Goal: Task Accomplishment & Management: Use online tool/utility

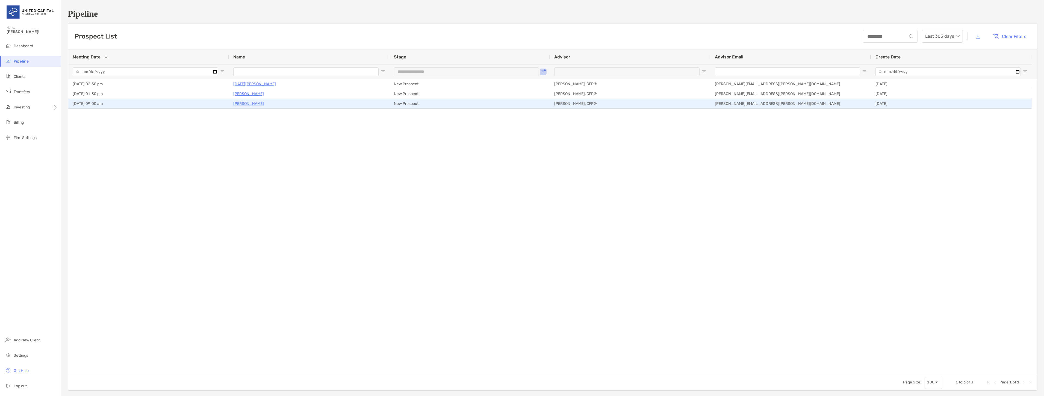
click at [250, 102] on p "[PERSON_NAME]" at bounding box center [248, 103] width 31 height 7
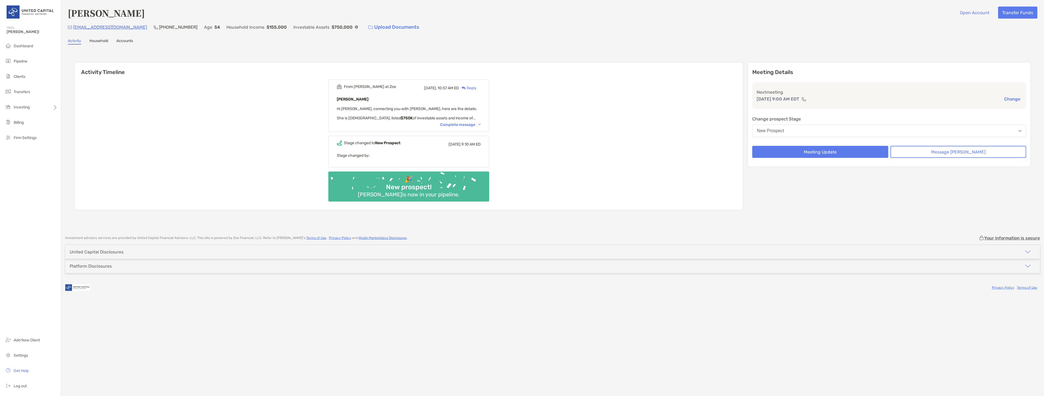
click at [470, 124] on div "Complete message" at bounding box center [460, 124] width 41 height 5
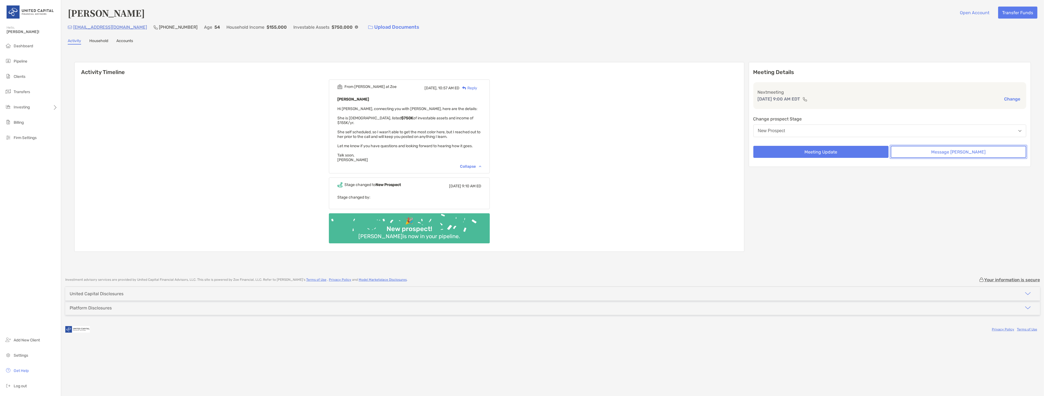
click at [917, 151] on button "Message Zoe" at bounding box center [959, 152] width 136 height 12
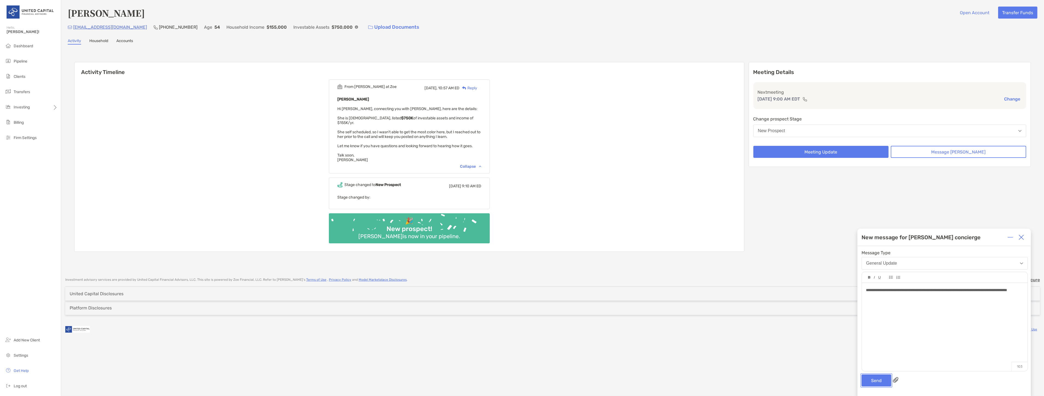
click at [874, 379] on button "Send" at bounding box center [877, 381] width 30 height 12
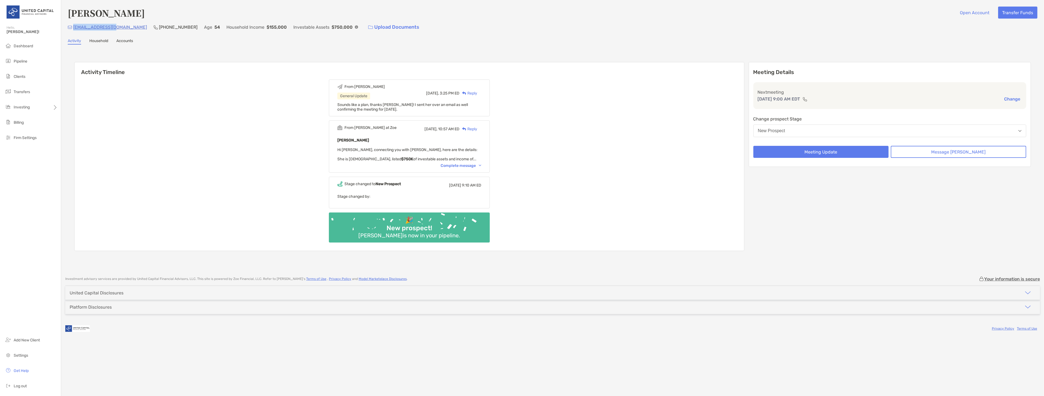
drag, startPoint x: 116, startPoint y: 28, endPoint x: 73, endPoint y: 28, distance: 42.3
click at [73, 28] on div "[EMAIL_ADDRESS][DOMAIN_NAME] [PHONE_NUMBER] Age [DEMOGRAPHIC_DATA] Household In…" at bounding box center [553, 27] width 970 height 12
copy p "[EMAIL_ADDRESS][DOMAIN_NAME]"
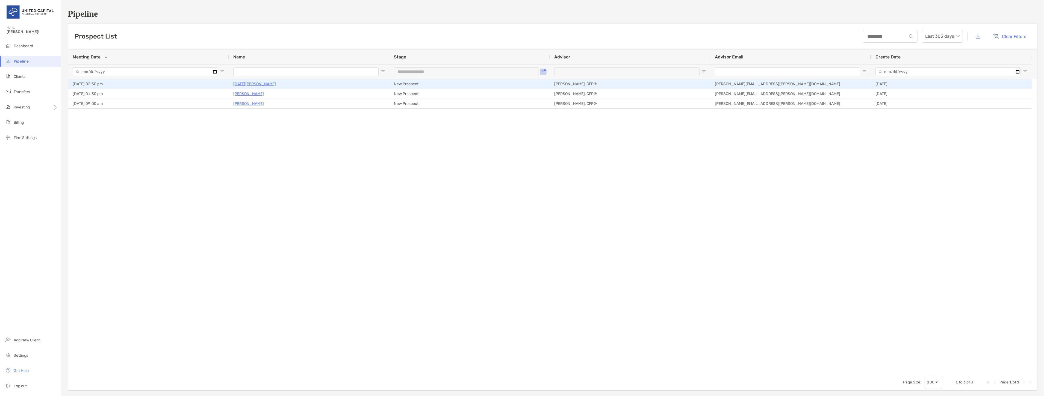
click at [250, 84] on p "[DATE][PERSON_NAME]" at bounding box center [254, 84] width 43 height 7
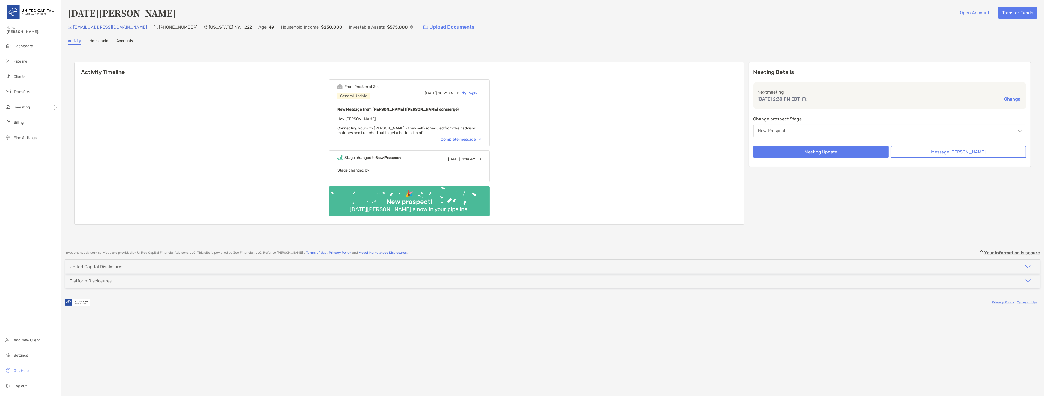
click at [477, 141] on div "From Preston at Zoe General Update Today, 10:21 AM ED Reply New Message from Pr…" at bounding box center [409, 113] width 161 height 67
click at [477, 137] on div "Complete message" at bounding box center [461, 139] width 41 height 5
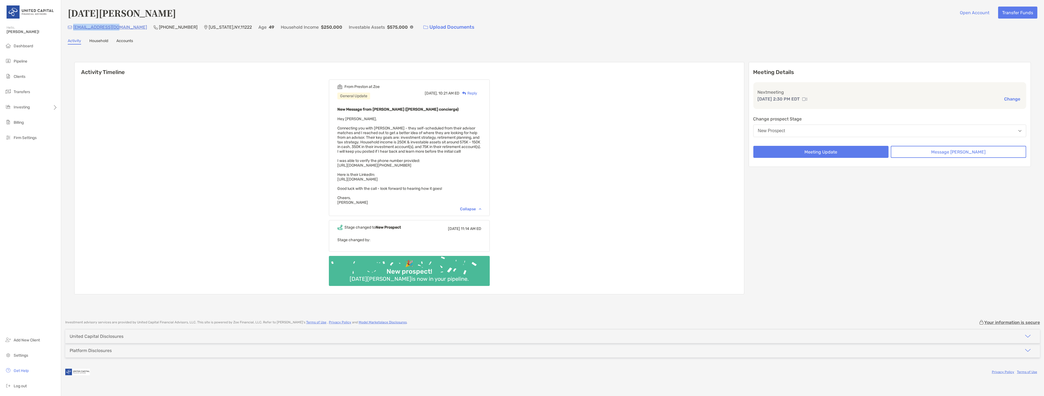
drag, startPoint x: 116, startPoint y: 26, endPoint x: 73, endPoint y: 29, distance: 42.7
click at [73, 29] on div "lutahara@gmail.com (347) 971-0204 New York , NY , 11222 Age 49 Household Income…" at bounding box center [553, 27] width 970 height 12
copy p "[EMAIL_ADDRESS][DOMAIN_NAME]"
click at [34, 58] on li "Pipeline" at bounding box center [30, 61] width 61 height 11
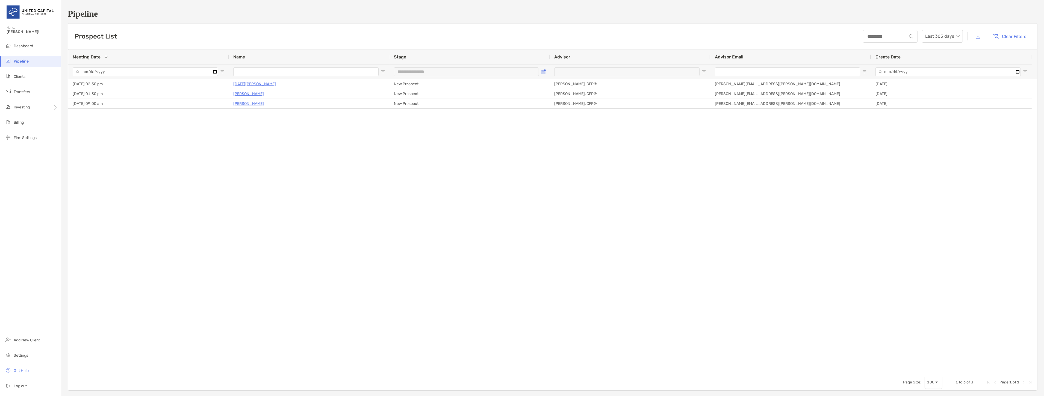
click at [545, 72] on span "Open Filter Menu" at bounding box center [543, 72] width 4 height 4
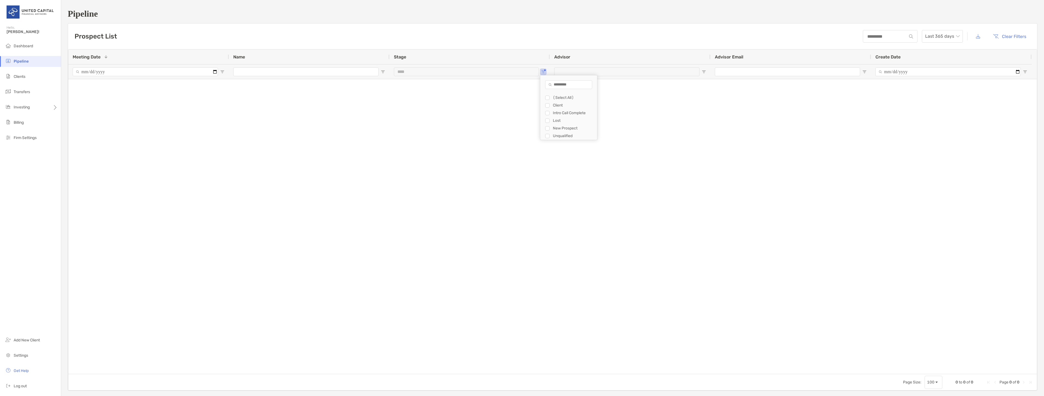
type input "**********"
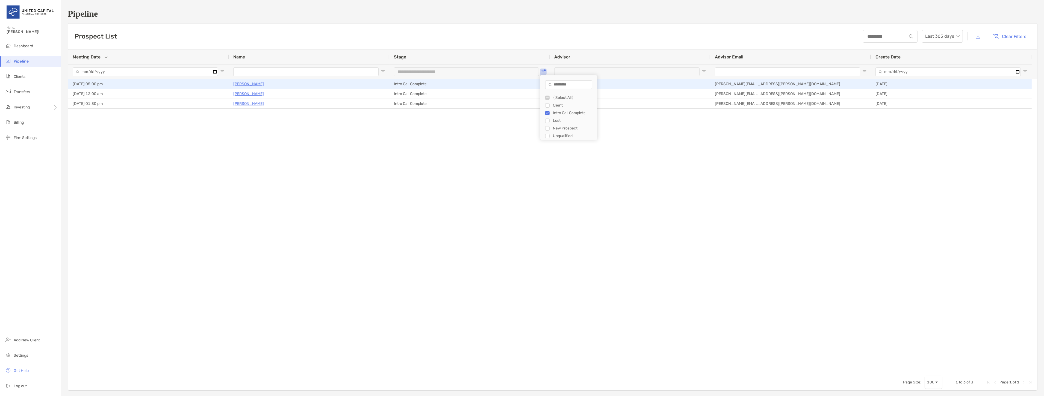
click at [239, 84] on p "Evan Abouaf" at bounding box center [248, 84] width 31 height 7
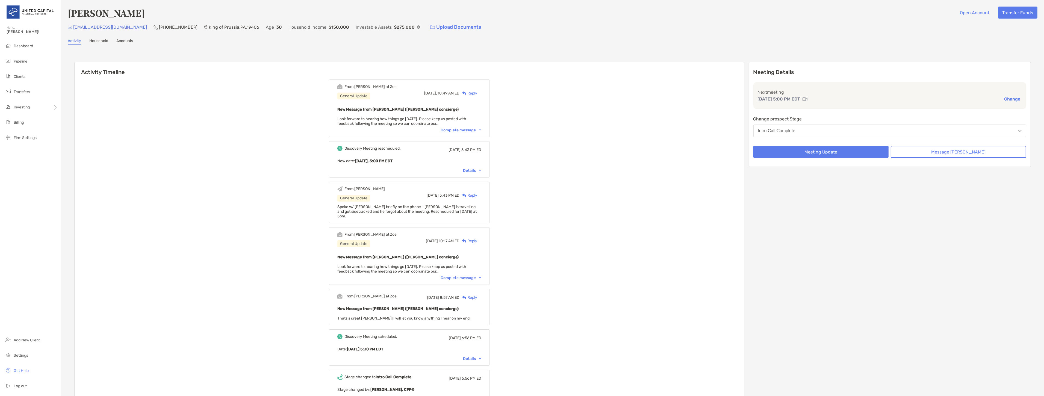
scroll to position [152, 0]
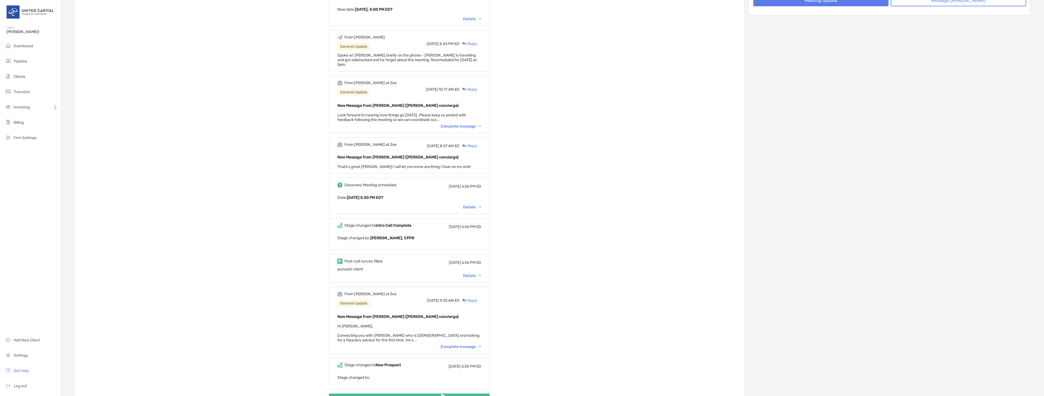
click at [479, 273] on div "Details" at bounding box center [472, 275] width 18 height 5
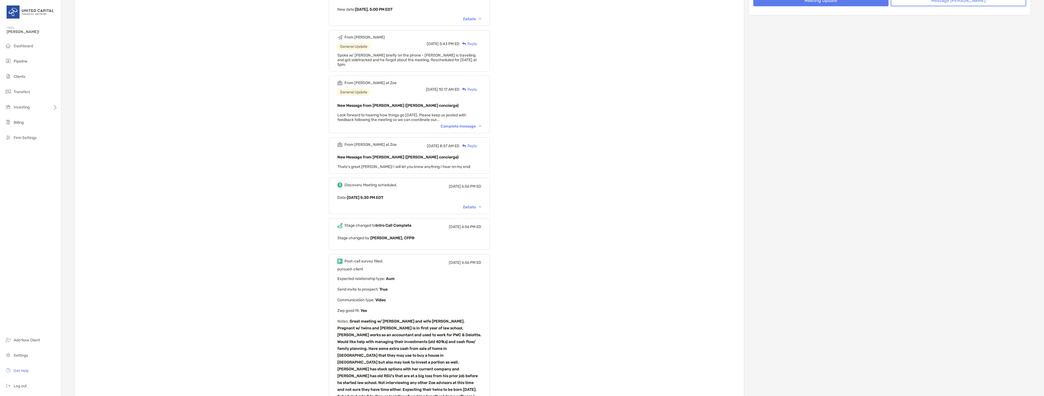
scroll to position [0, 0]
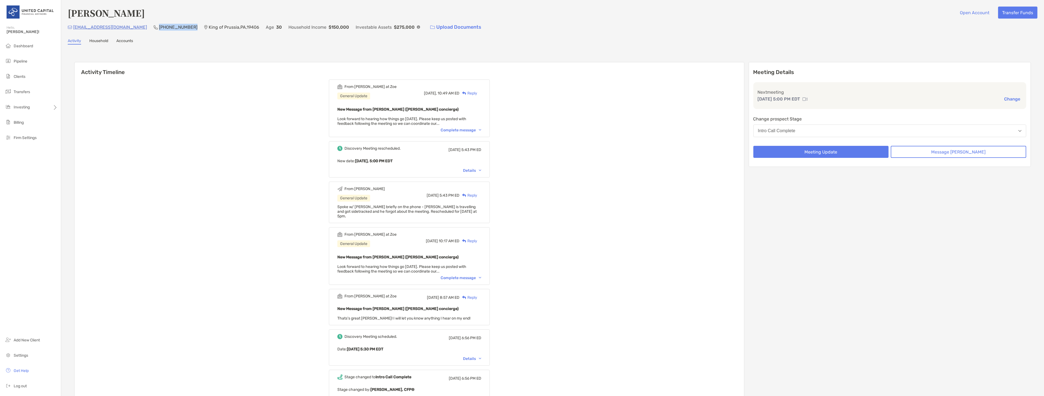
drag, startPoint x: 167, startPoint y: 26, endPoint x: 135, endPoint y: 28, distance: 31.7
click at [135, 28] on div "evan.abouaf@gmail.com (201) 543-3214 King of Prussia , PA , 19406 Age 30 Househ…" at bounding box center [553, 27] width 970 height 12
copy p "(201) 543-3214"
drag, startPoint x: 245, startPoint y: 147, endPoint x: 241, endPoint y: 139, distance: 8.3
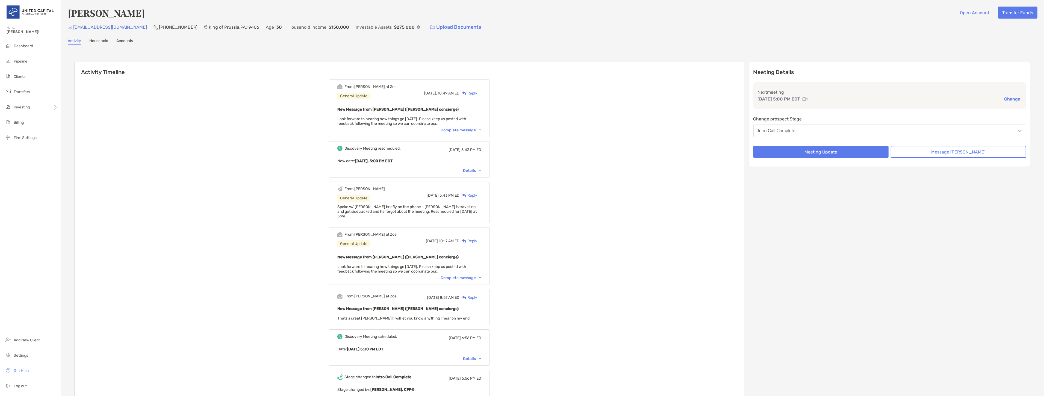
click at [100, 39] on link "Household" at bounding box center [98, 42] width 19 height 6
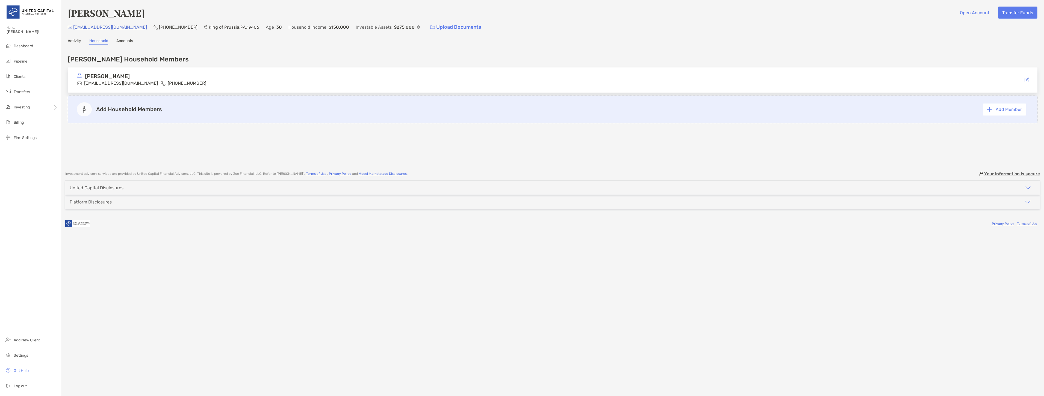
click at [126, 39] on link "Accounts" at bounding box center [124, 42] width 17 height 6
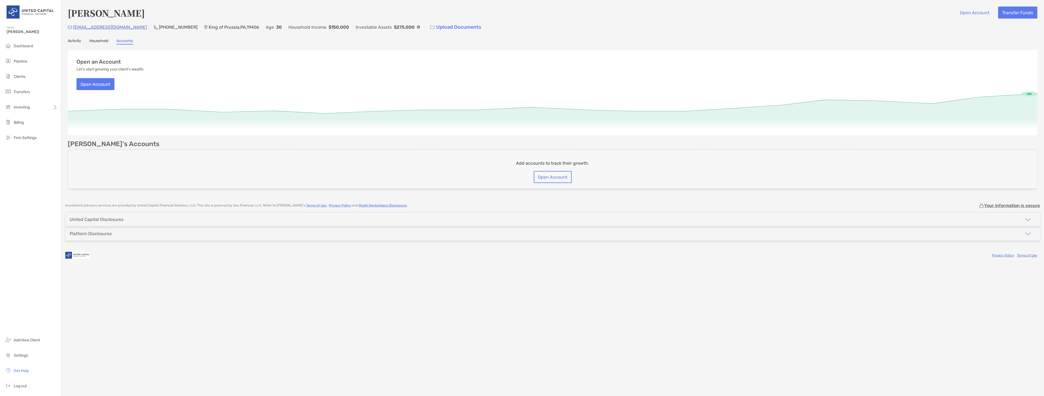
click at [267, 237] on div "Platform Disclosures" at bounding box center [552, 234] width 975 height 14
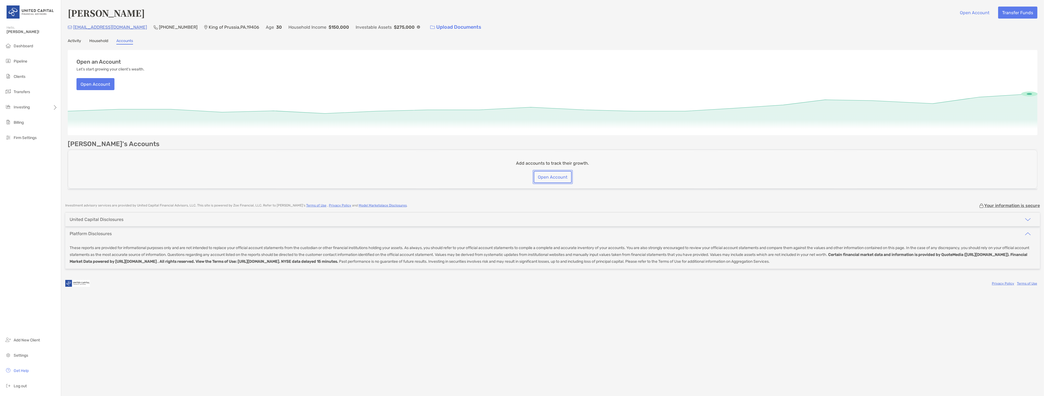
click at [567, 177] on button "Open Account" at bounding box center [553, 177] width 38 height 12
drag, startPoint x: 102, startPoint y: 142, endPoint x: 67, endPoint y: 141, distance: 35.0
click at [67, 141] on div "Evan Abouaf Open Account Transfer Funds evan.abouaf@gmail.com (201) 543-3214 Ki…" at bounding box center [552, 99] width 983 height 198
drag, startPoint x: 55, startPoint y: 86, endPoint x: 140, endPoint y: 86, distance: 85.0
click at [77, 97] on div "Hello, McKenzie! Dashboard Pipeline Clients Transfers Investing Billing Firm Se…" at bounding box center [522, 198] width 1044 height 396
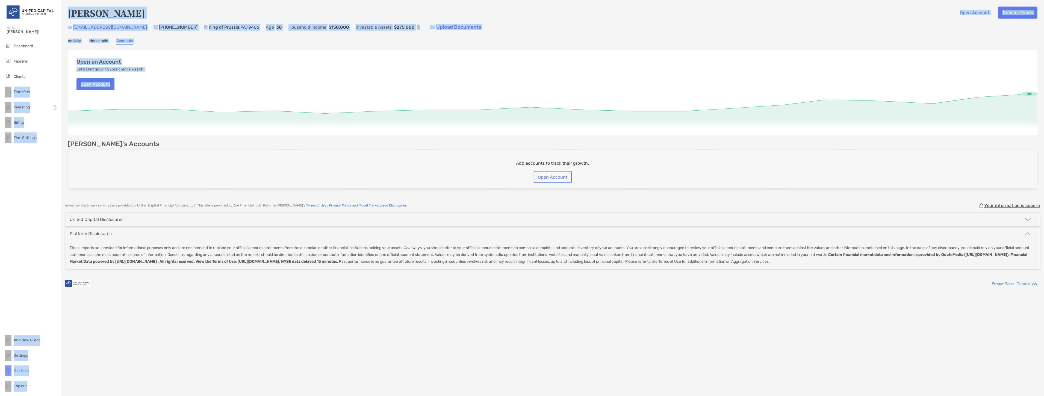
click at [158, 86] on div "Open an Account Let's start growing your client's wealth. Open Account" at bounding box center [553, 70] width 970 height 40
click at [148, 81] on div "Open an Account Let's start growing your client's wealth. Open Account" at bounding box center [553, 70] width 970 height 40
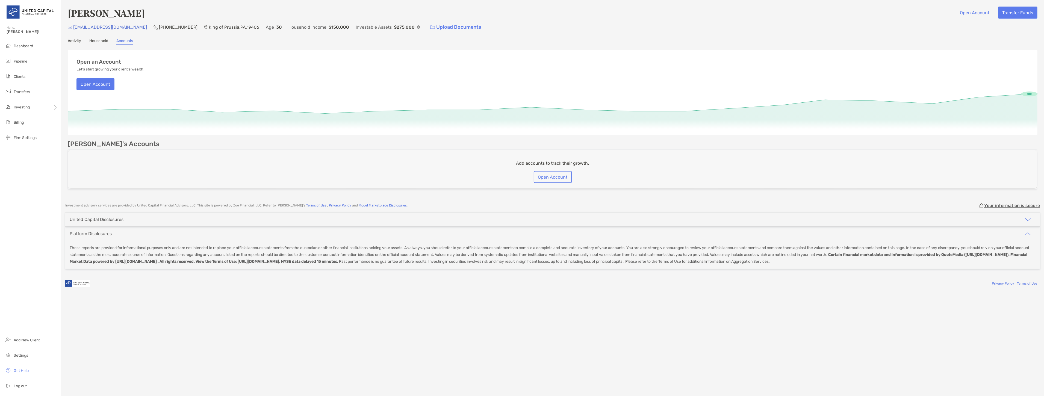
click at [1003, 50] on div "Open an Account Let's start growing your client's wealth. Open Account" at bounding box center [553, 70] width 970 height 40
click at [1014, 14] on button "Transfer Funds" at bounding box center [1017, 13] width 39 height 12
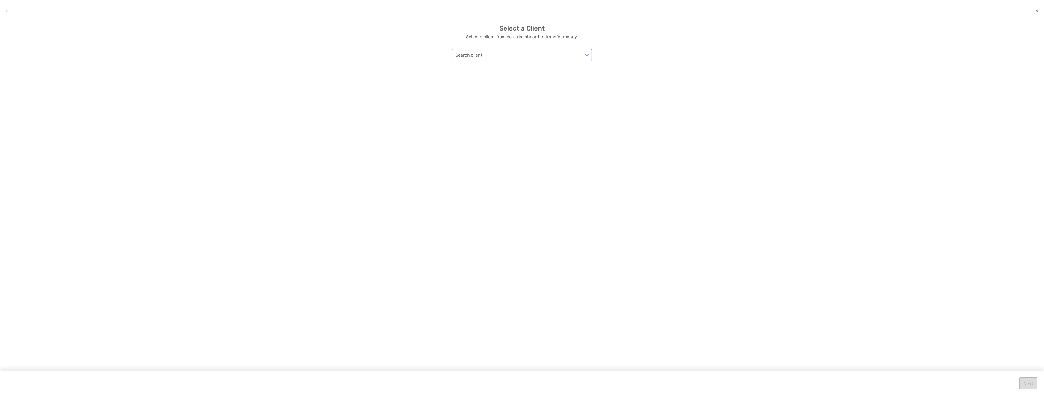
click at [507, 56] on input "modal" at bounding box center [519, 55] width 128 height 12
drag, startPoint x: 413, startPoint y: 68, endPoint x: 415, endPoint y: 62, distance: 6.8
click at [413, 67] on div "Select a Client Select a client from your dashboard to transfer money. Search c…" at bounding box center [522, 204] width 1044 height 368
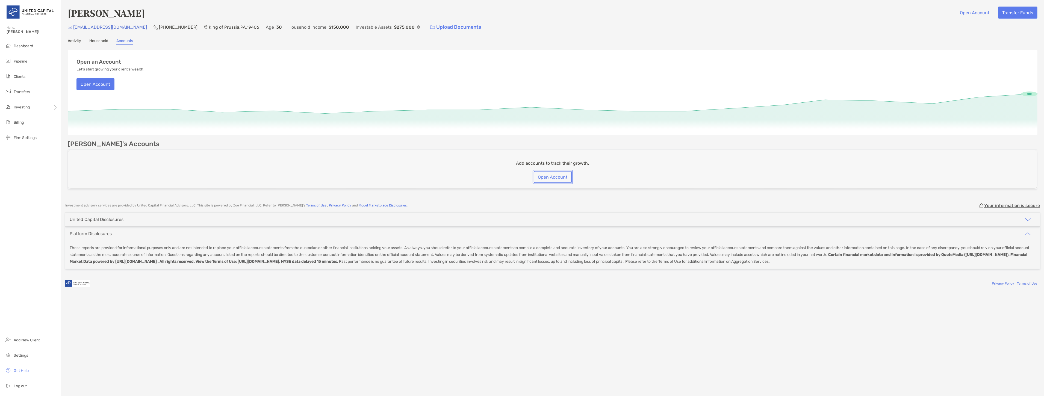
click at [561, 176] on button "Open Account" at bounding box center [553, 177] width 38 height 12
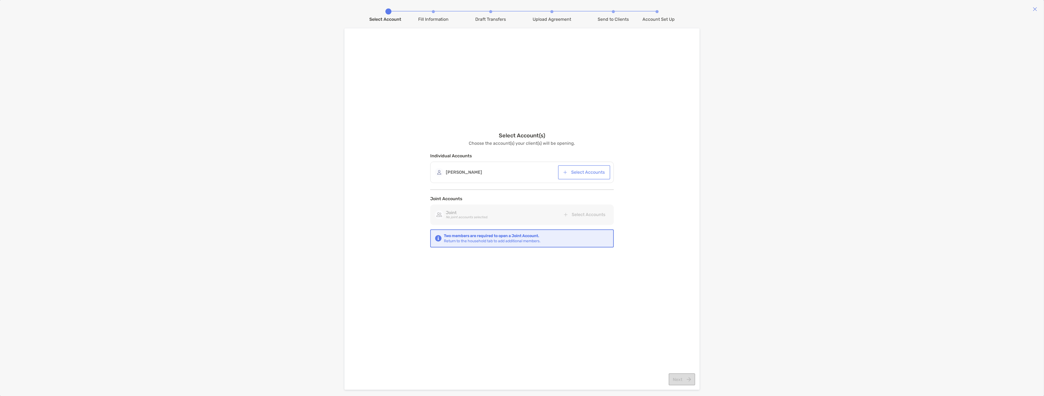
click at [588, 174] on button "Select Accounts" at bounding box center [584, 172] width 50 height 12
